Goal: Transaction & Acquisition: Purchase product/service

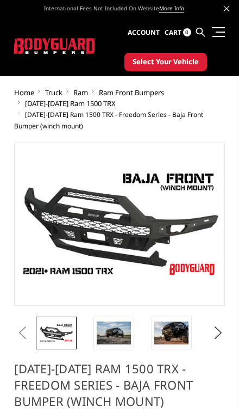
click at [221, 336] on button "Next" at bounding box center [216, 333] width 11 height 16
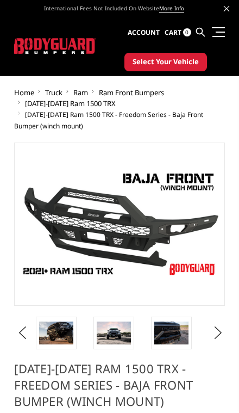
click at [22, 330] on button "Previous" at bounding box center [19, 333] width 11 height 16
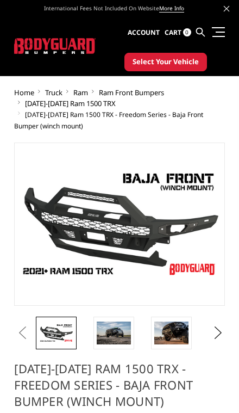
click at [119, 334] on img at bounding box center [114, 333] width 34 height 23
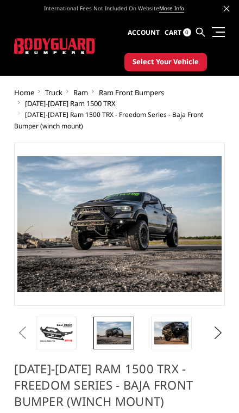
click at [176, 337] on img at bounding box center [172, 333] width 34 height 23
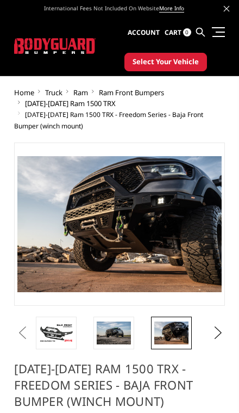
click at [221, 331] on button "Next" at bounding box center [216, 333] width 11 height 16
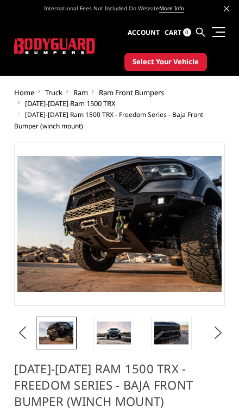
click at [116, 333] on img at bounding box center [114, 333] width 34 height 23
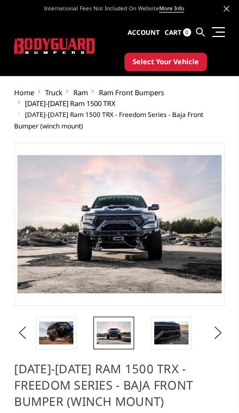
click at [173, 333] on img at bounding box center [172, 333] width 34 height 23
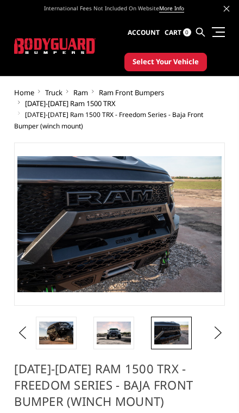
click at [219, 333] on button "Next" at bounding box center [216, 333] width 11 height 16
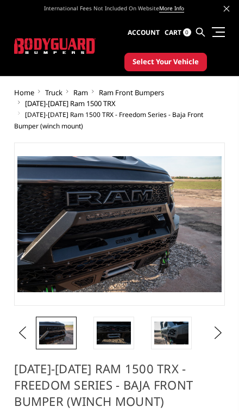
click at [113, 343] on img at bounding box center [114, 333] width 34 height 23
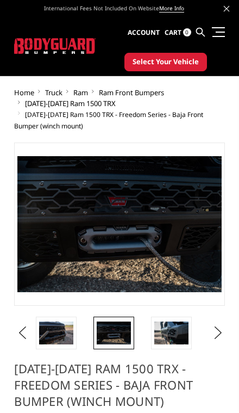
click at [176, 327] on img at bounding box center [172, 333] width 34 height 23
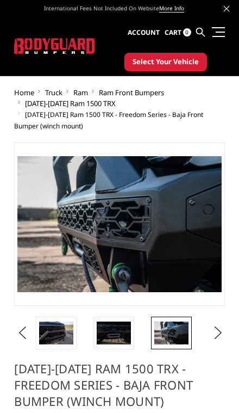
click at [221, 327] on button "Next" at bounding box center [216, 333] width 11 height 16
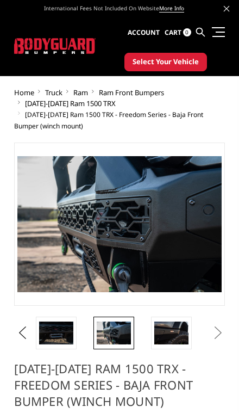
click at [176, 334] on img at bounding box center [172, 333] width 34 height 23
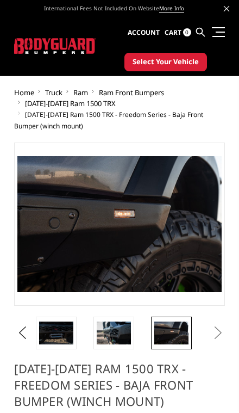
click at [221, 332] on button "Next" at bounding box center [216, 333] width 11 height 16
click at [218, 332] on button "Next" at bounding box center [216, 333] width 11 height 16
